Goal: Task Accomplishment & Management: Complete application form

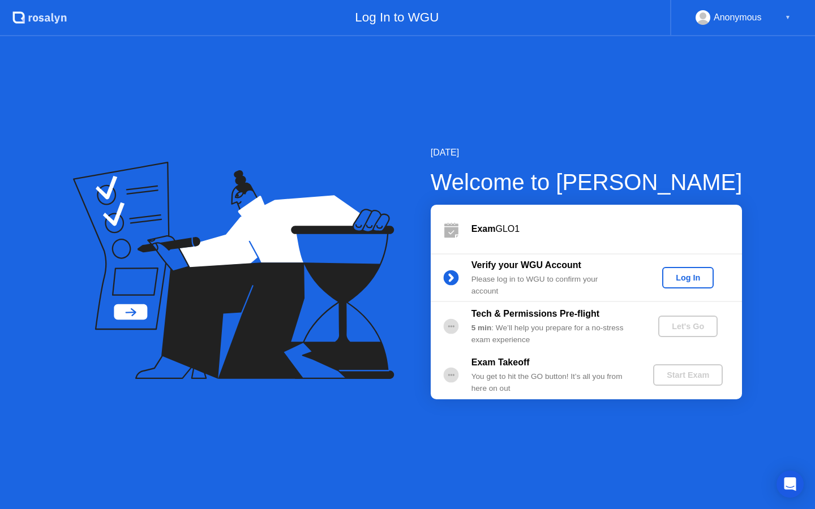
click at [679, 279] on div "Log In" at bounding box center [687, 277] width 42 height 9
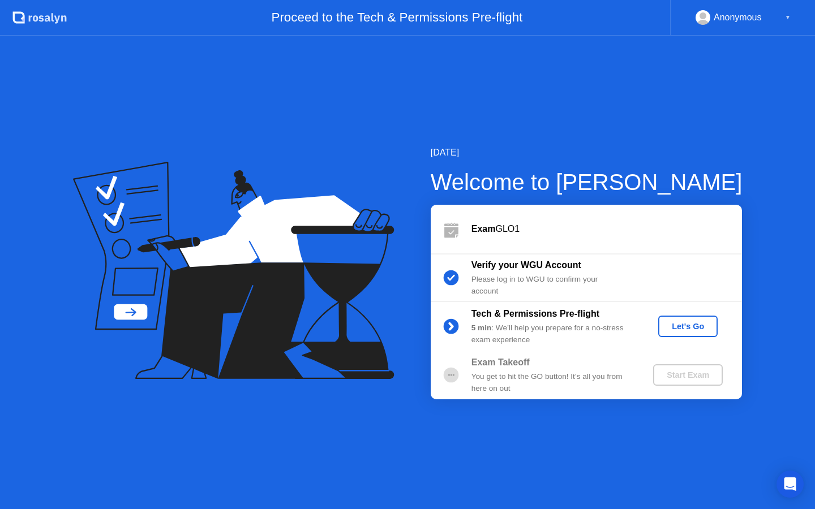
click at [681, 322] on div "Let's Go" at bounding box center [687, 326] width 50 height 9
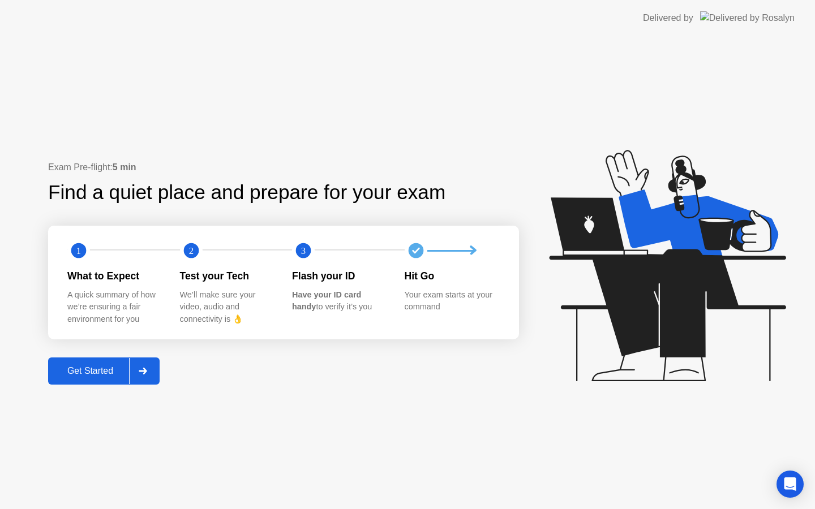
click at [107, 368] on div "Get Started" at bounding box center [90, 371] width 78 height 10
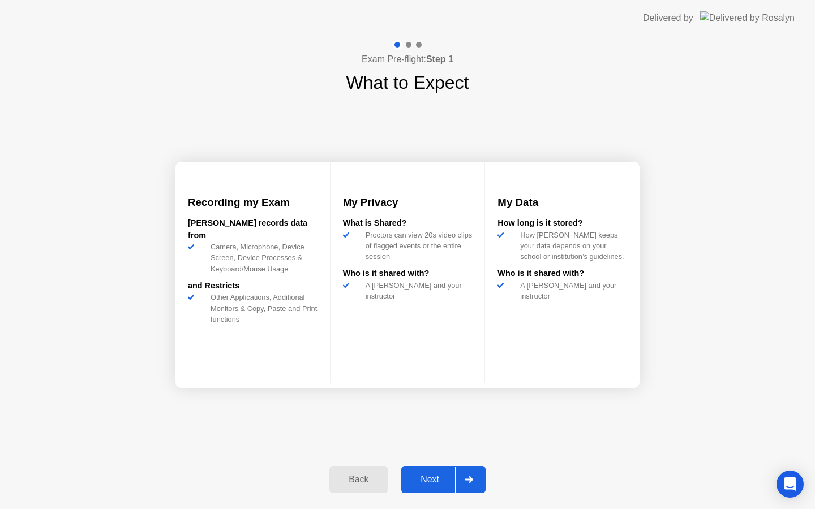
click at [434, 491] on button "Next" at bounding box center [443, 479] width 84 height 27
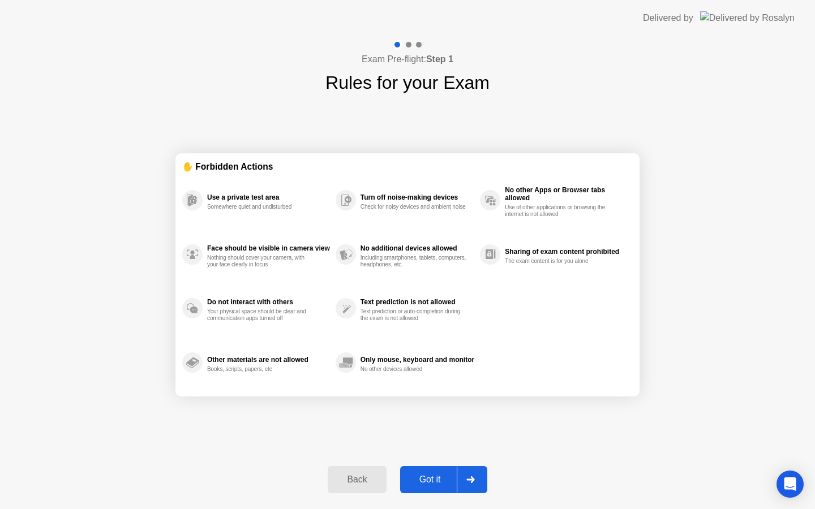
click at [428, 484] on div "Got it" at bounding box center [429, 480] width 53 height 10
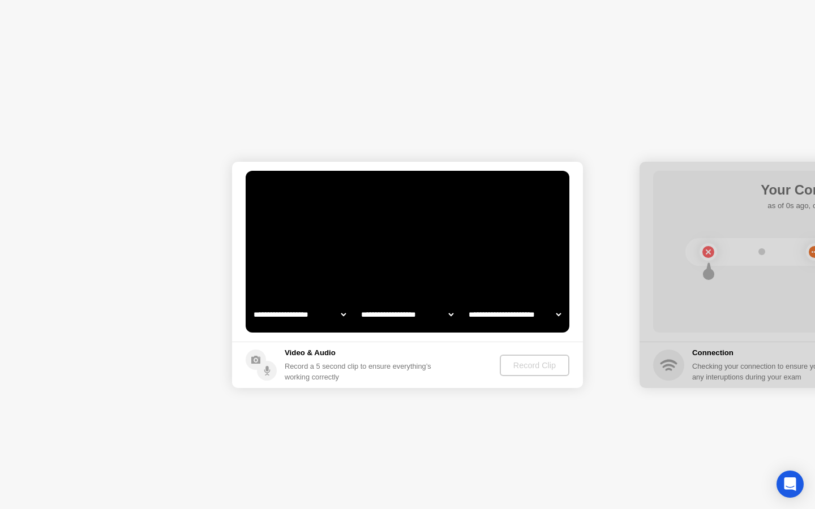
select select "**********"
select select "*******"
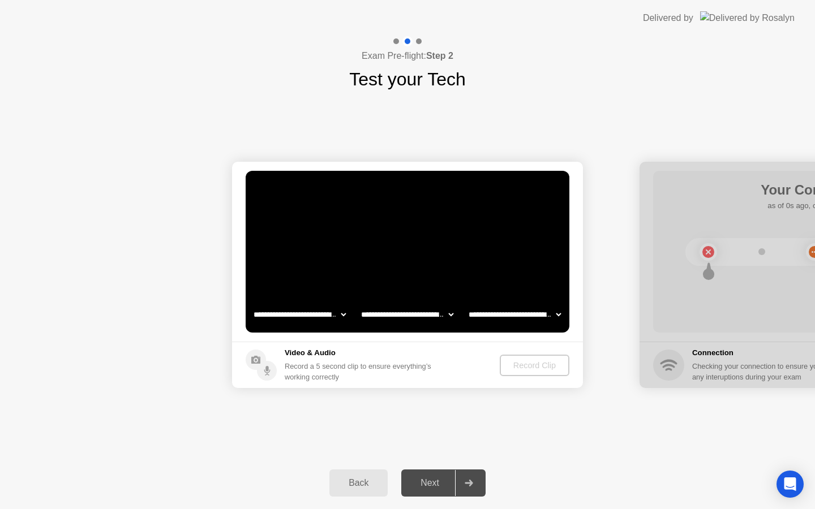
click at [330, 315] on select "**********" at bounding box center [299, 314] width 97 height 23
click at [423, 317] on select "**********" at bounding box center [407, 314] width 97 height 23
click at [502, 312] on select "**********" at bounding box center [514, 314] width 97 height 23
click at [536, 365] on div "Record Clip" at bounding box center [535, 365] width 61 height 9
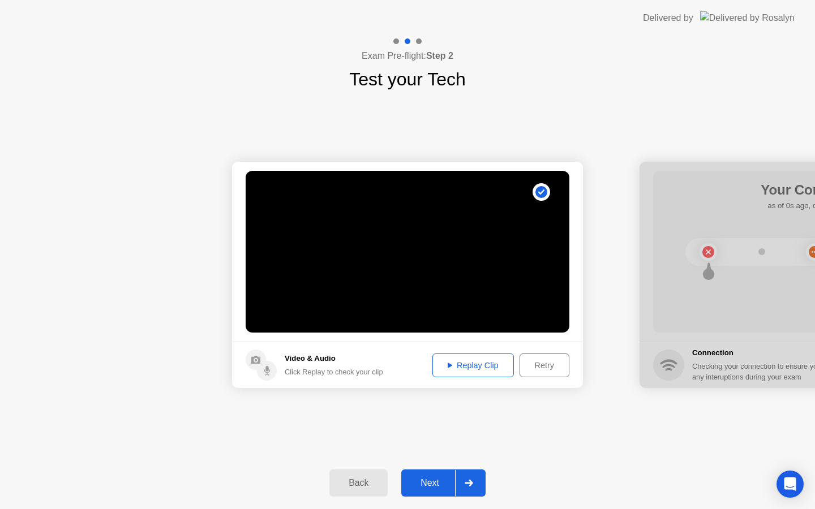
click at [481, 372] on button "Replay Clip" at bounding box center [472, 366] width 81 height 24
click at [429, 476] on button "Next" at bounding box center [443, 483] width 84 height 27
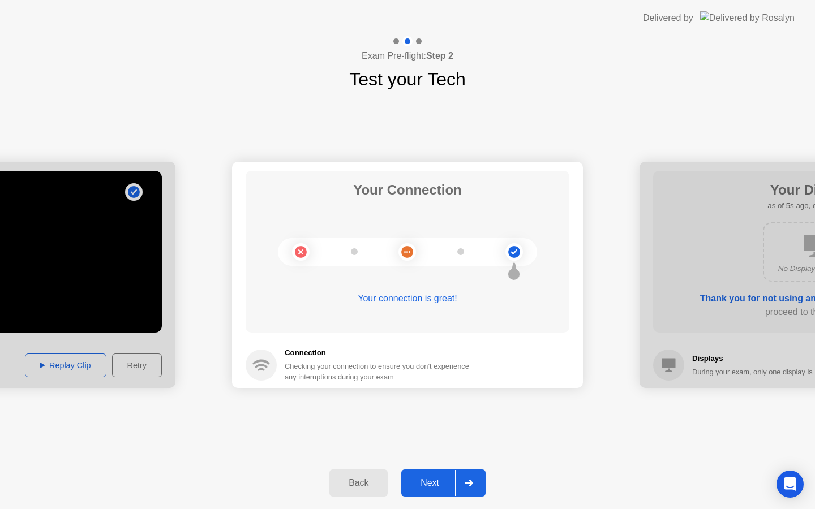
click at [418, 480] on div "Next" at bounding box center [429, 483] width 50 height 10
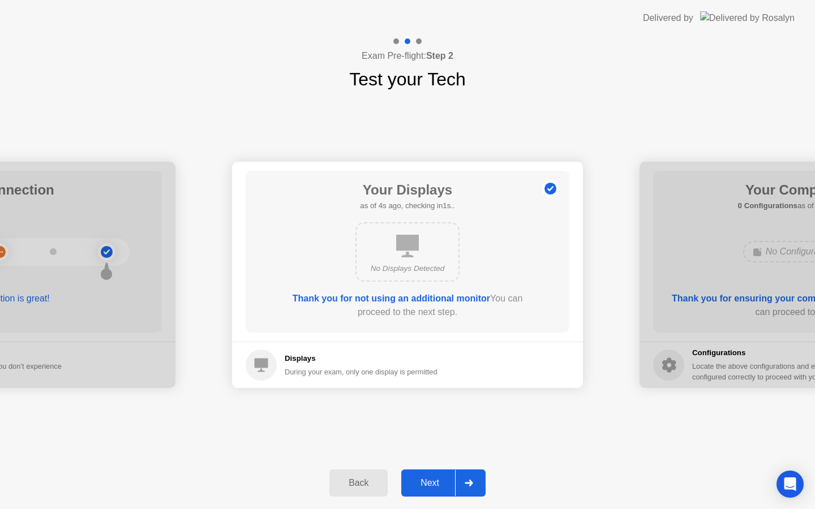
click at [418, 480] on div "Next" at bounding box center [429, 483] width 50 height 10
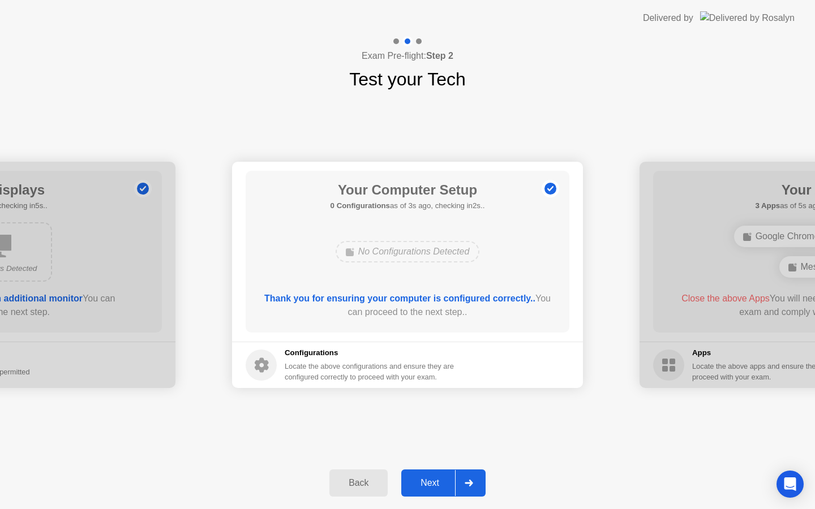
click at [418, 480] on div "Next" at bounding box center [429, 483] width 50 height 10
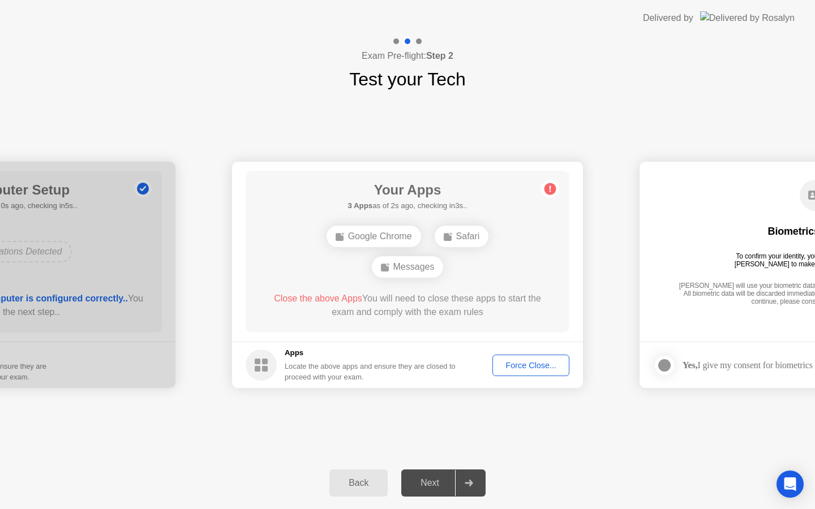
click at [526, 373] on button "Force Close..." at bounding box center [530, 365] width 77 height 21
click at [507, 360] on footer "Apps Locate the above apps and ensure they are closed to proceed with your exam…" at bounding box center [407, 365] width 351 height 46
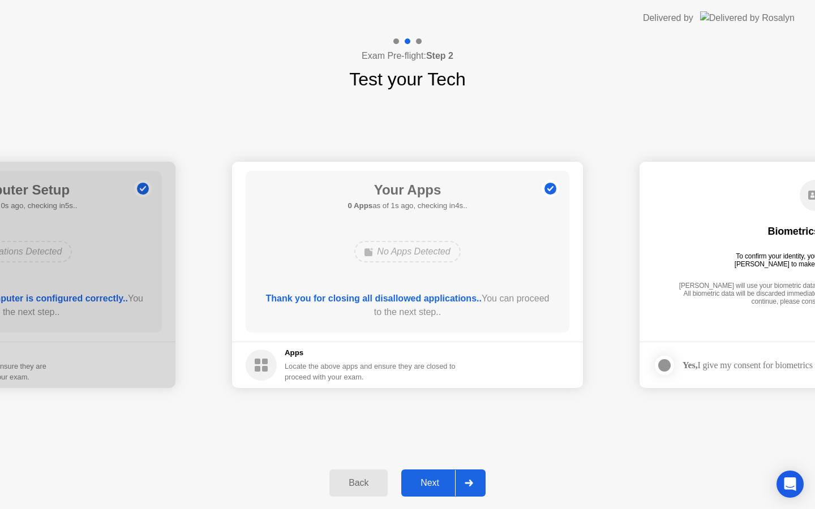
click at [423, 475] on button "Next" at bounding box center [443, 483] width 84 height 27
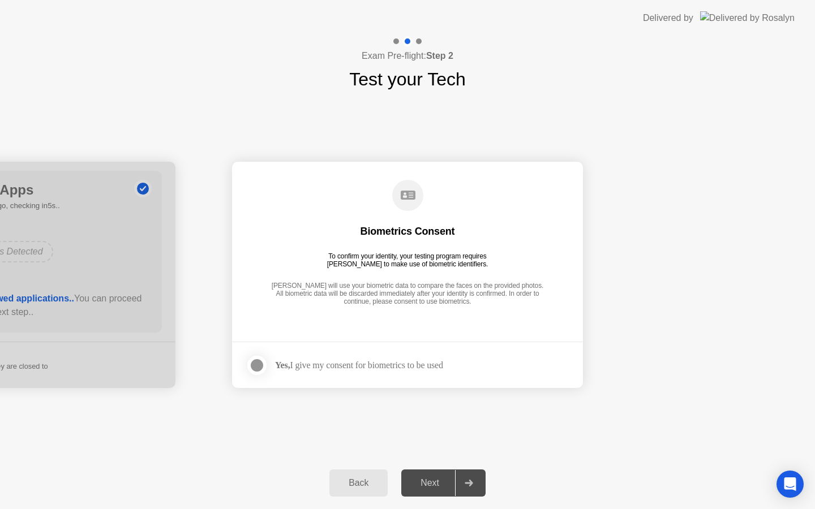
click at [251, 365] on div at bounding box center [257, 366] width 14 height 14
click at [438, 487] on div "Next" at bounding box center [429, 483] width 50 height 10
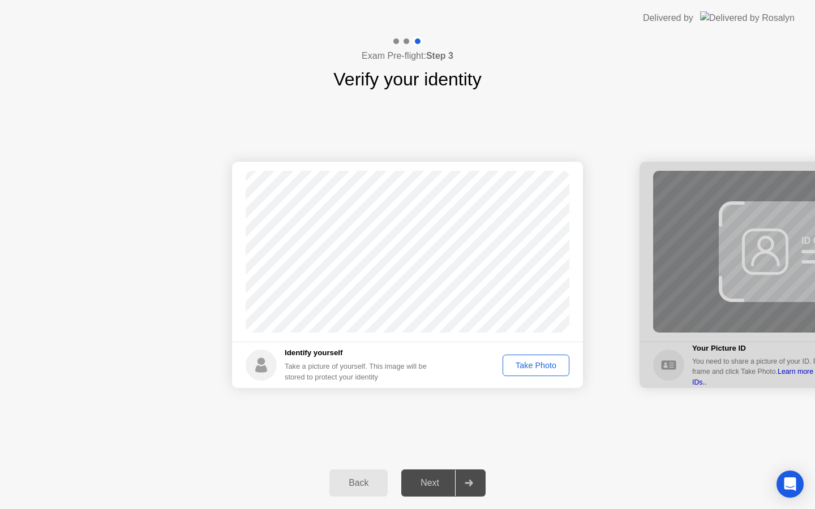
click at [527, 365] on div "Take Photo" at bounding box center [535, 365] width 59 height 9
click at [539, 361] on div "Retake" at bounding box center [543, 365] width 44 height 9
click at [531, 366] on div "Take Photo" at bounding box center [535, 365] width 59 height 9
click at [431, 487] on div "Next" at bounding box center [429, 483] width 50 height 10
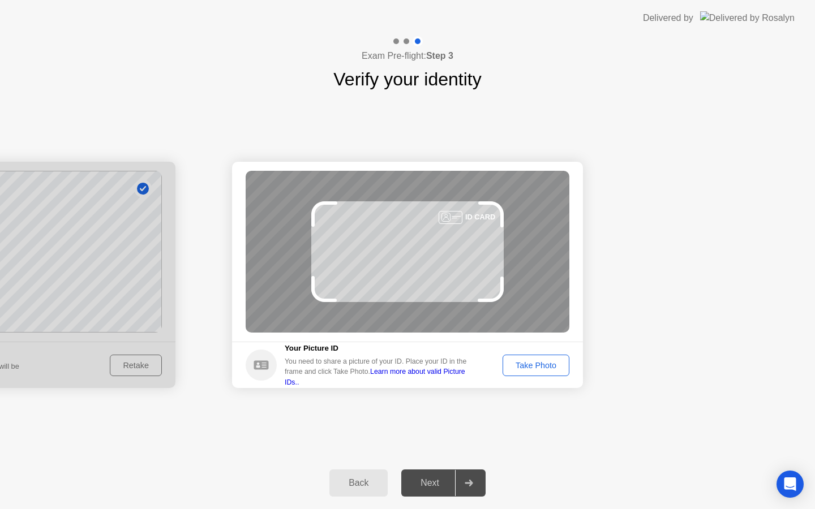
click at [545, 365] on div "Take Photo" at bounding box center [535, 365] width 59 height 9
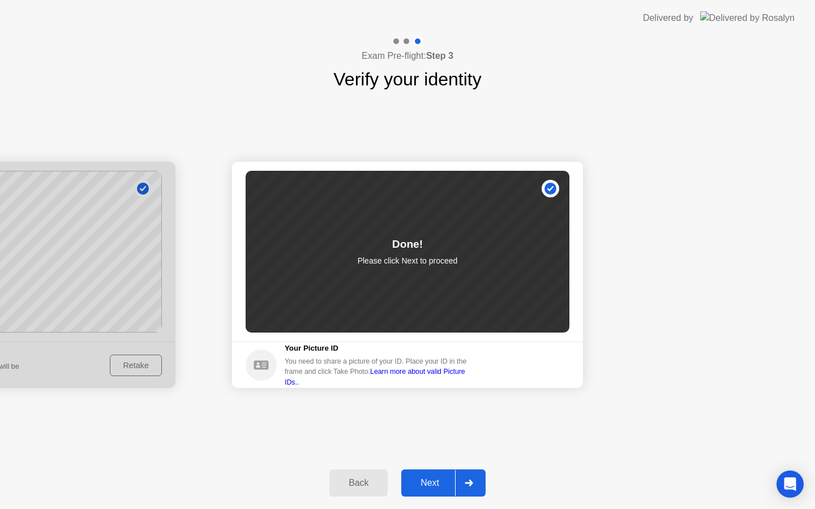
click at [440, 483] on div "Next" at bounding box center [429, 483] width 50 height 10
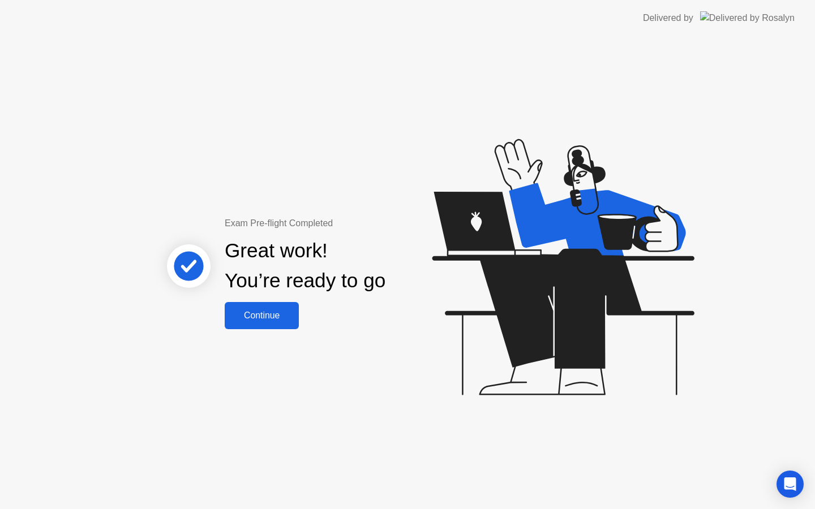
click at [278, 326] on button "Continue" at bounding box center [262, 315] width 74 height 27
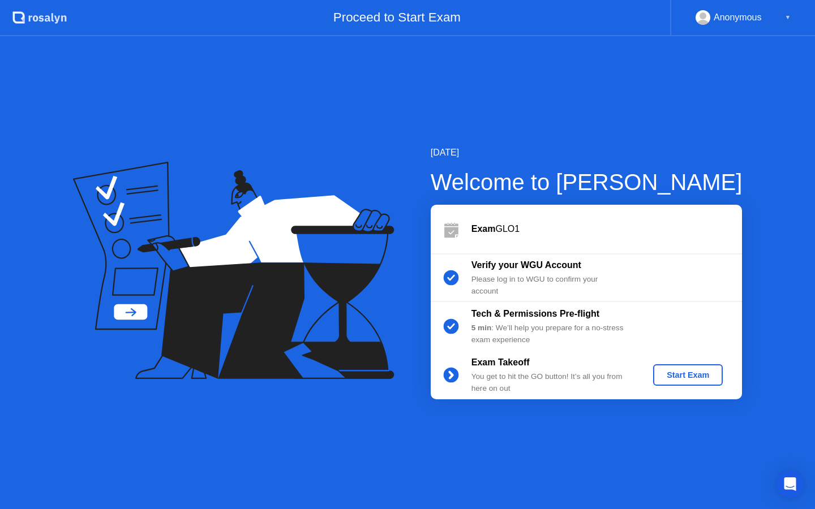
click at [691, 375] on div "Start Exam" at bounding box center [687, 375] width 61 height 9
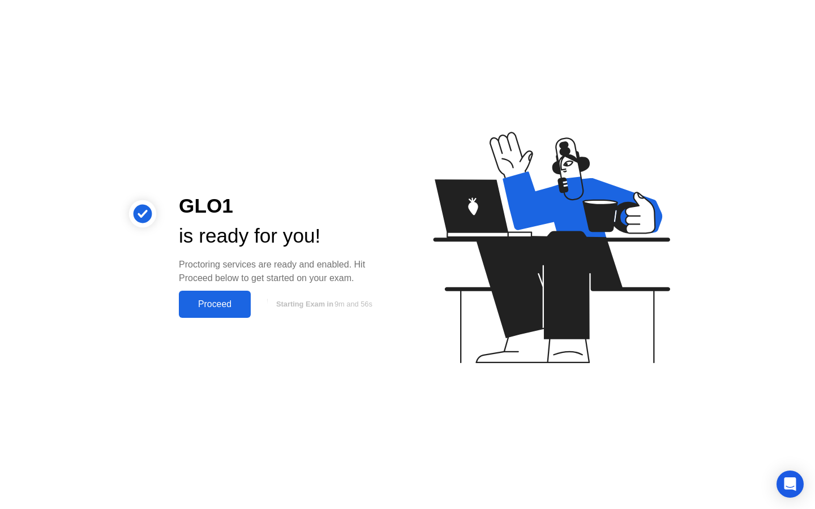
click at [218, 305] on div "Proceed" at bounding box center [214, 304] width 65 height 10
